Goal: Navigation & Orientation: Understand site structure

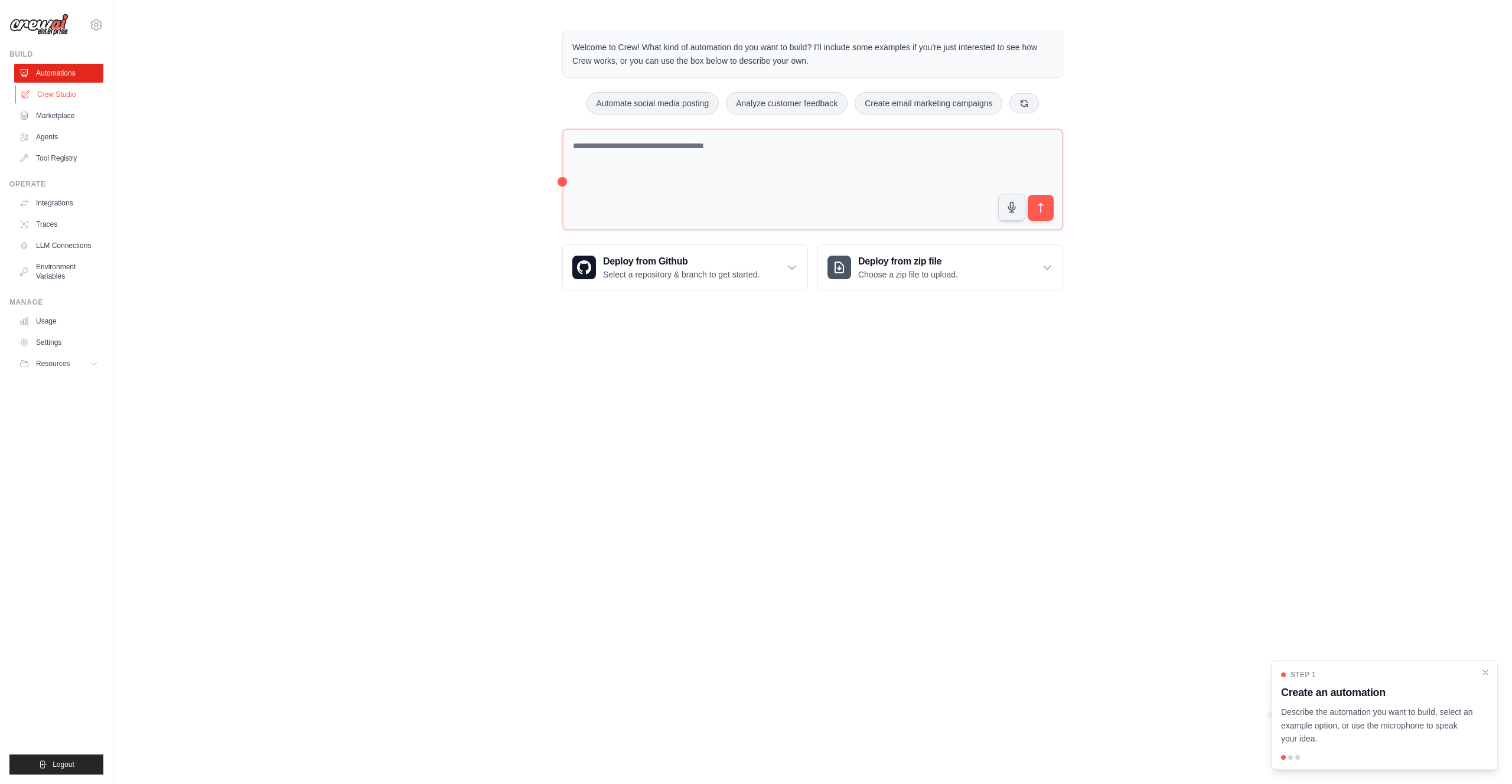
click at [58, 93] on link "Crew Studio" at bounding box center [60, 94] width 89 height 19
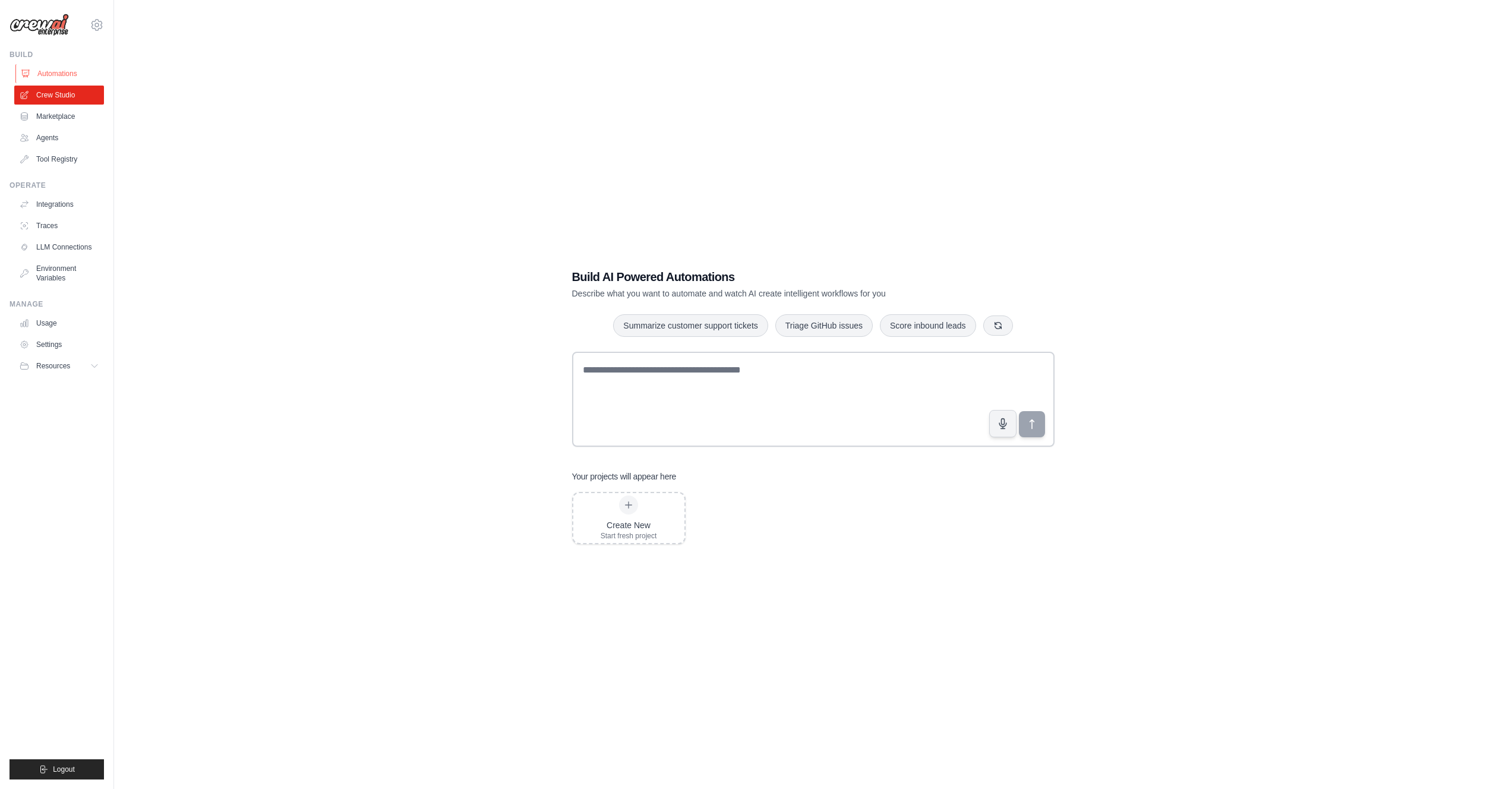
click at [73, 74] on link "Automations" at bounding box center [60, 74] width 90 height 19
click at [74, 110] on link "Marketplace" at bounding box center [60, 116] width 90 height 19
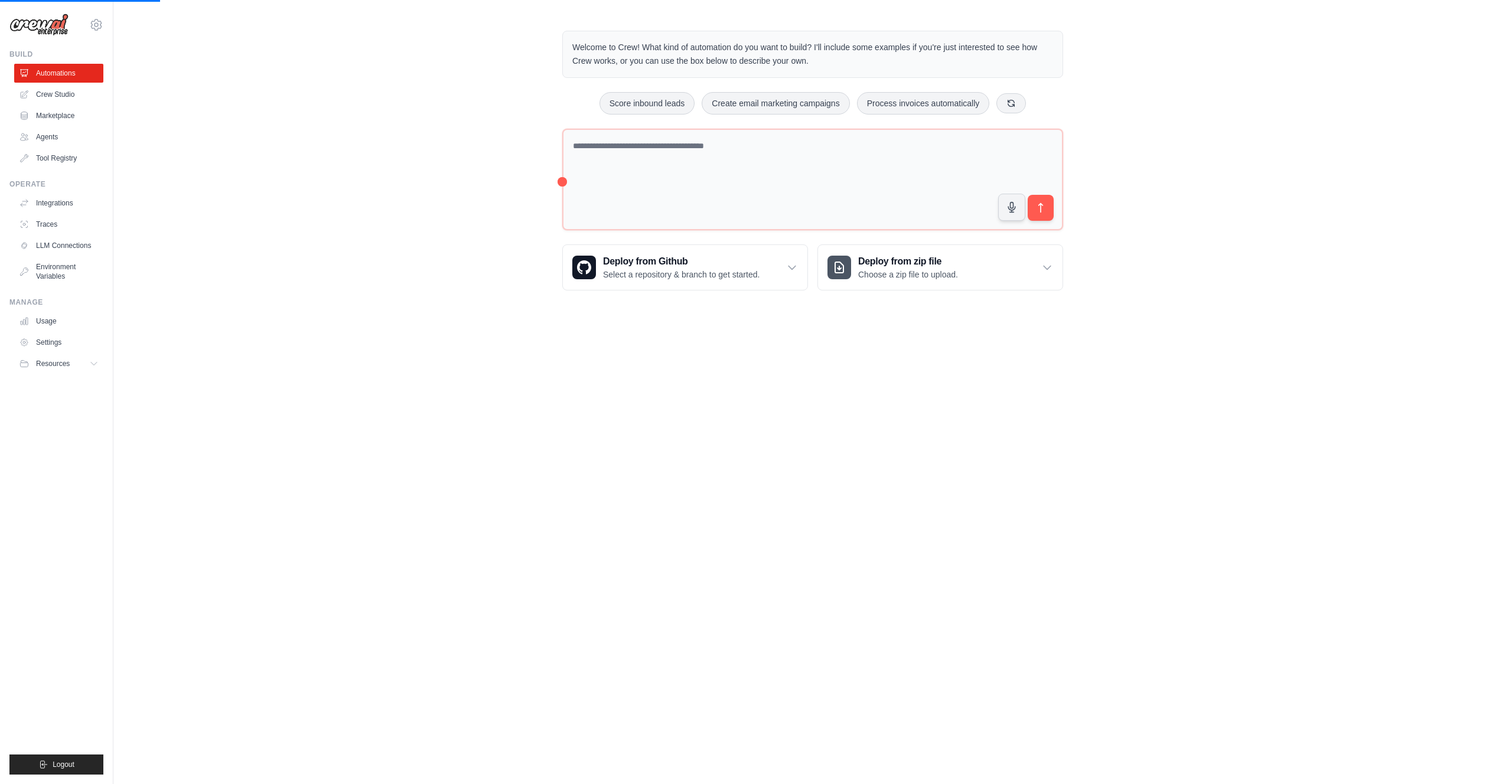
click at [72, 134] on link "Agents" at bounding box center [58, 136] width 89 height 19
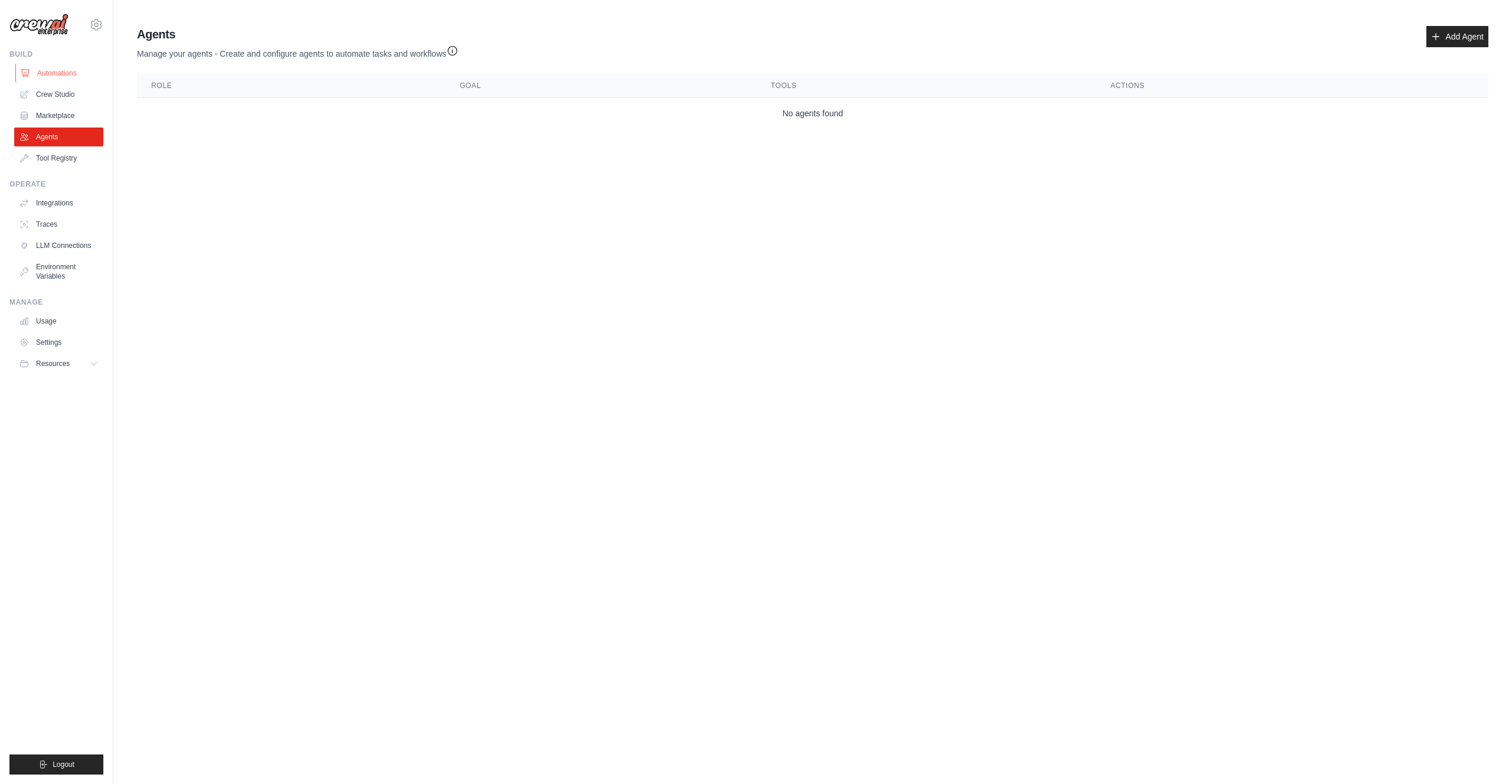
click at [81, 72] on link "Automations" at bounding box center [60, 73] width 89 height 19
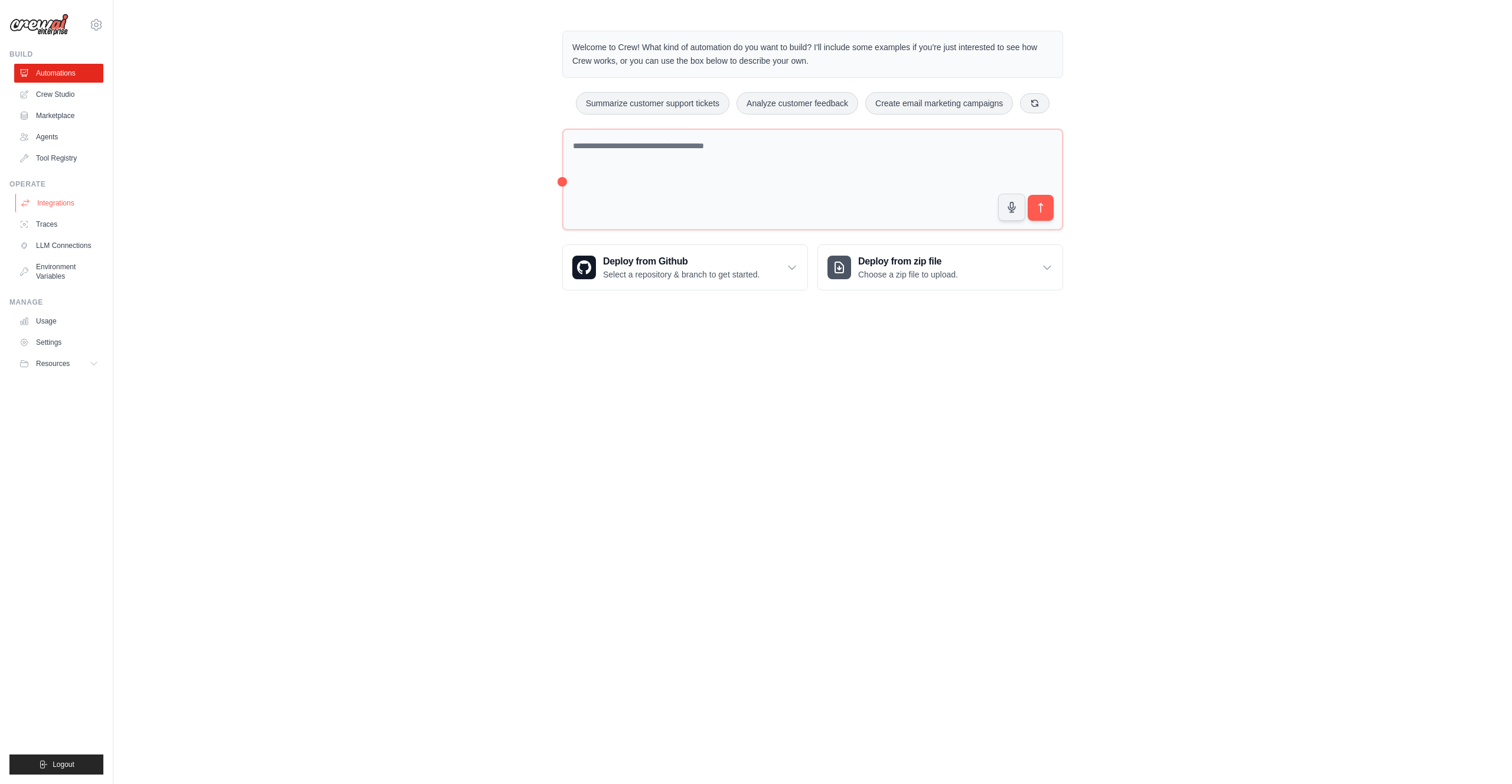
click at [60, 209] on link "Integrations" at bounding box center [60, 203] width 89 height 19
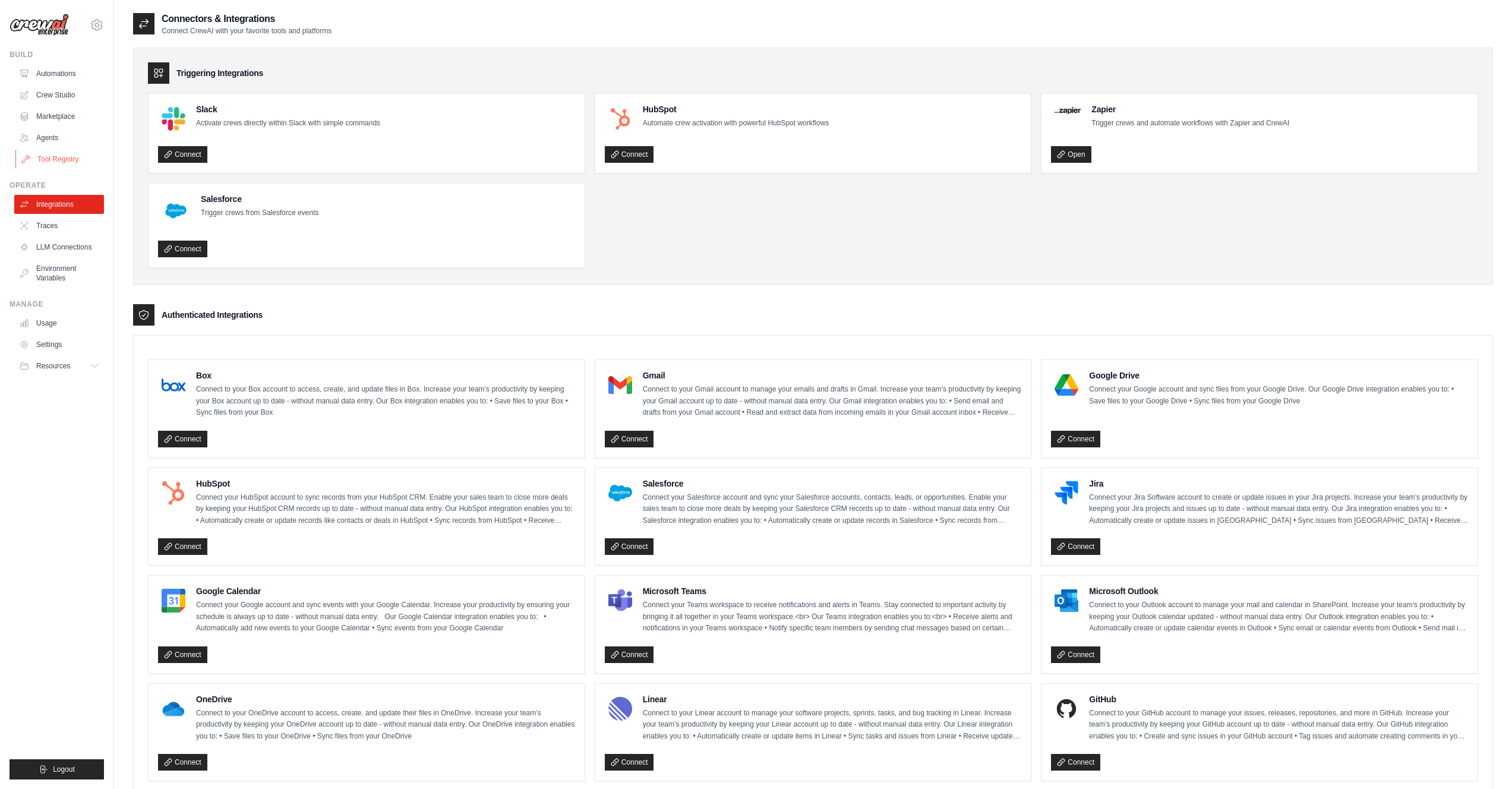
click at [67, 155] on link "Tool Registry" at bounding box center [60, 159] width 90 height 19
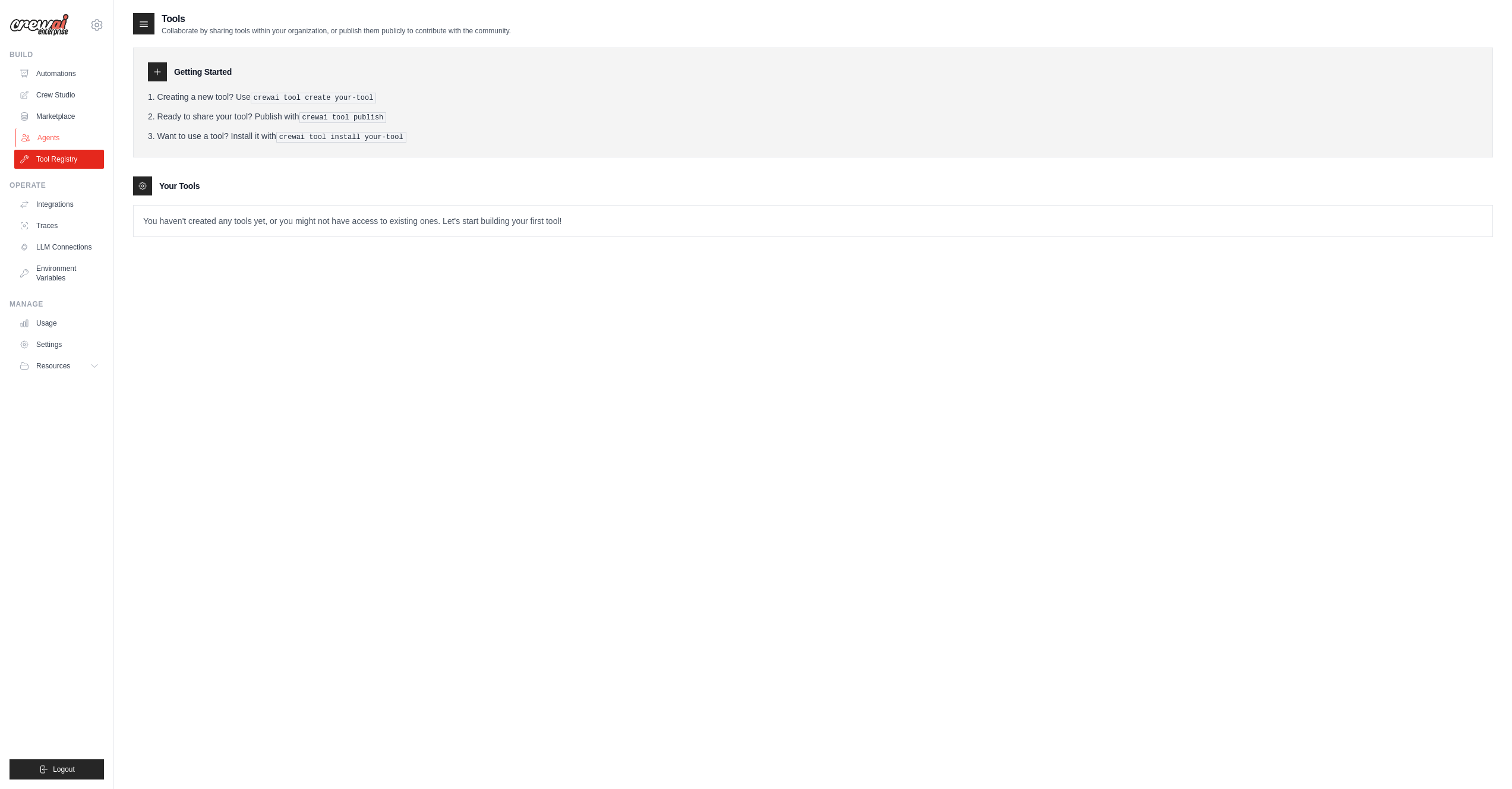
click at [67, 139] on link "Agents" at bounding box center [60, 137] width 90 height 19
